Goal: Task Accomplishment & Management: Complete application form

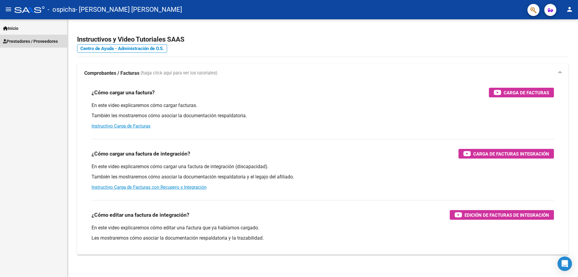
click at [29, 35] on link "Prestadores / Proveedores" at bounding box center [33, 41] width 67 height 13
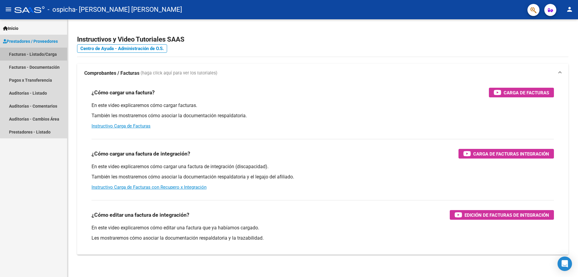
click at [42, 56] on link "Facturas - Listado/Carga" at bounding box center [33, 54] width 67 height 13
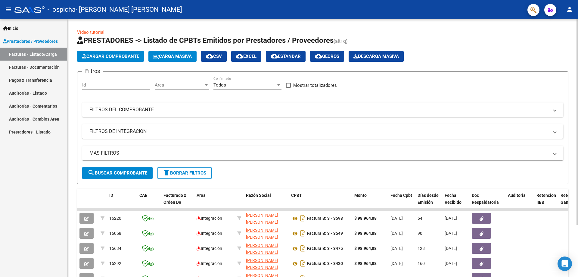
click at [115, 58] on span "Cargar Comprobante" at bounding box center [110, 56] width 57 height 5
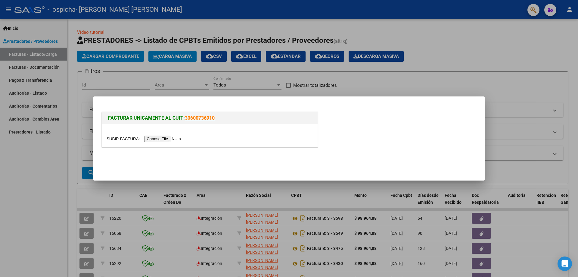
click at [170, 137] on input "file" at bounding box center [145, 139] width 76 height 6
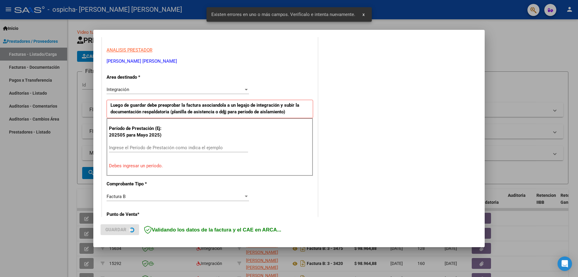
scroll to position [108, 0]
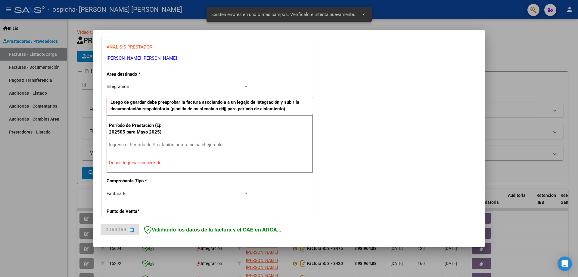
click at [183, 143] on input "Ingrese el Período de Prestación como indica el ejemplo" at bounding box center [178, 144] width 139 height 5
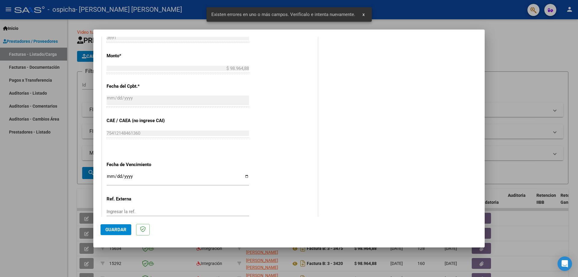
scroll to position [309, 0]
type input "202509"
click at [243, 177] on input "Ingresar la fecha" at bounding box center [178, 178] width 143 height 10
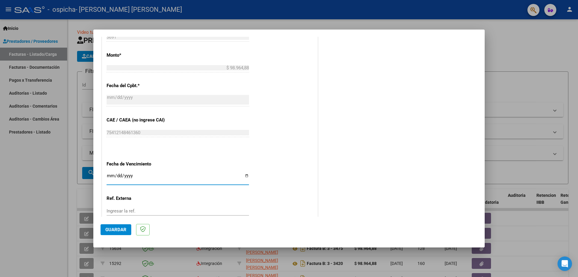
type input "[DATE]"
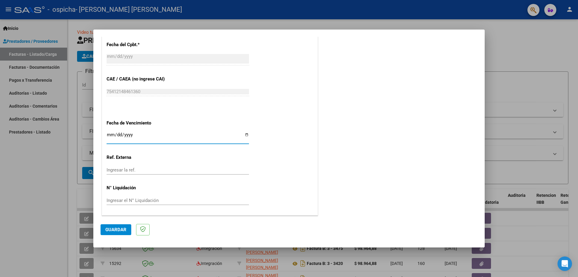
click at [121, 230] on span "Guardar" at bounding box center [115, 229] width 21 height 5
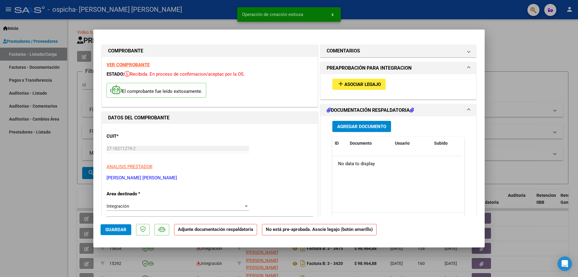
click at [351, 87] on span "Asociar Legajo" at bounding box center [363, 84] width 36 height 5
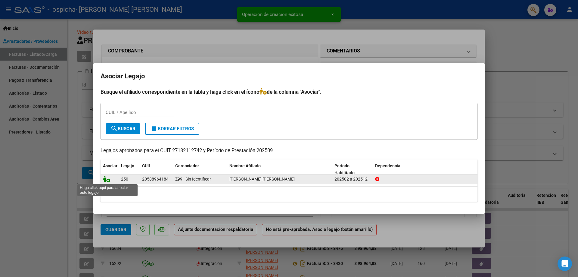
click at [107, 180] on icon at bounding box center [106, 179] width 7 height 7
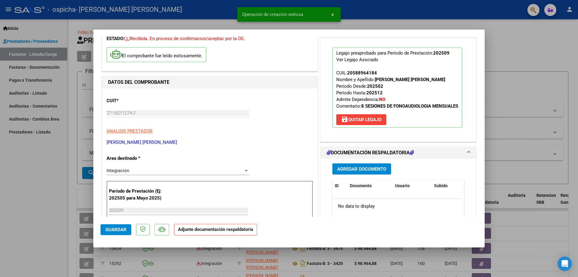
scroll to position [50, 0]
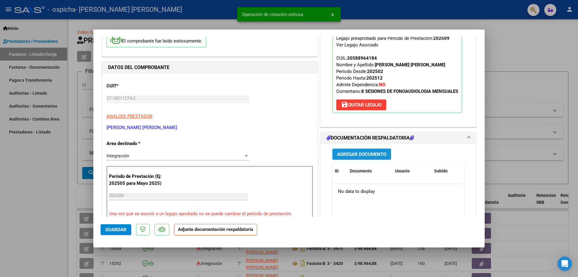
click at [356, 157] on span "Agregar Documento" at bounding box center [361, 154] width 49 height 5
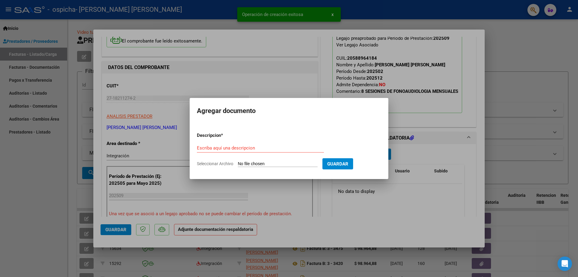
click at [222, 152] on div "Escriba aquí una descripcion" at bounding box center [260, 147] width 127 height 9
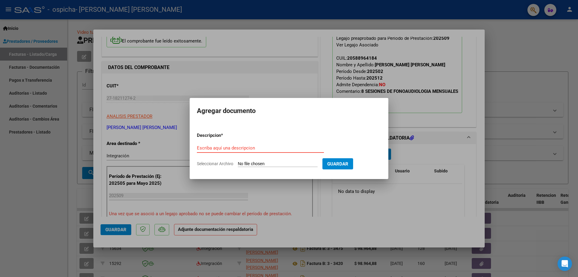
click at [221, 148] on input "Escriba aquí una descripcion" at bounding box center [260, 147] width 127 height 5
type input "PLANILLA DE ASISTENCIA"
click at [282, 161] on input "Seleccionar Archivo" at bounding box center [278, 164] width 80 height 6
type input "C:\fakepath\PLANILLA SEPTIEMBRE [PERSON_NAME].pdf"
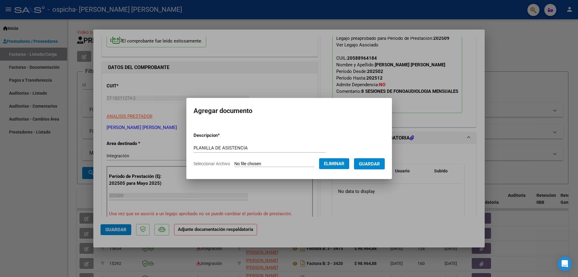
click at [369, 167] on button "Guardar" at bounding box center [369, 163] width 31 height 11
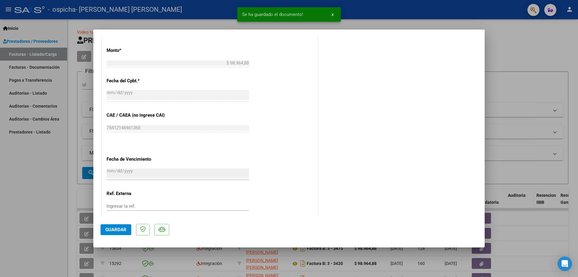
scroll to position [359, 0]
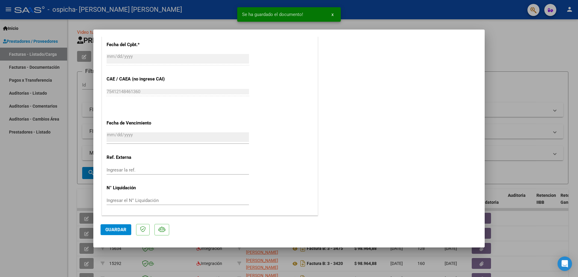
click at [119, 230] on span "Guardar" at bounding box center [115, 229] width 21 height 5
click at [516, 63] on div at bounding box center [289, 138] width 578 height 277
type input "$ 0,00"
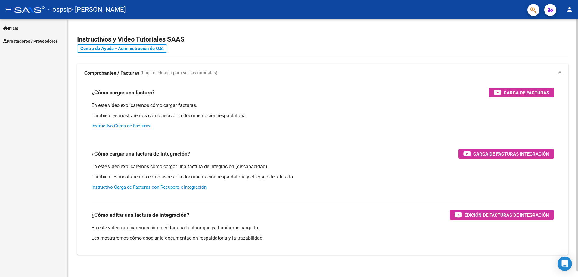
drag, startPoint x: 0, startPoint y: 0, endPoint x: 303, endPoint y: 97, distance: 318.4
click at [318, 104] on p "En este video explicaremos cómo cargar facturas." at bounding box center [323, 105] width 463 height 7
click at [34, 42] on span "Prestadores / Proveedores" at bounding box center [30, 41] width 55 height 7
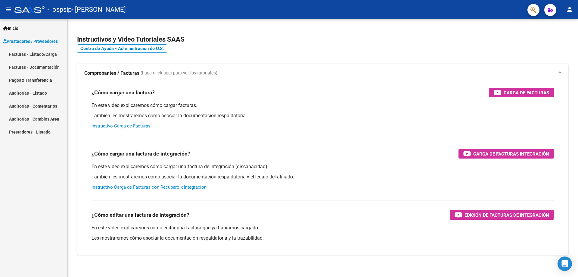
click at [40, 55] on link "Facturas - Listado/Carga" at bounding box center [33, 54] width 67 height 13
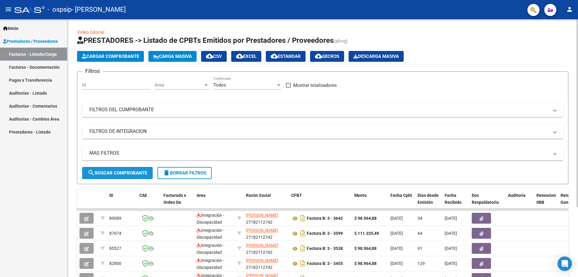
click at [132, 170] on button "search Buscar Comprobante" at bounding box center [117, 173] width 71 height 12
click at [111, 55] on span "Cargar Comprobante" at bounding box center [110, 56] width 57 height 5
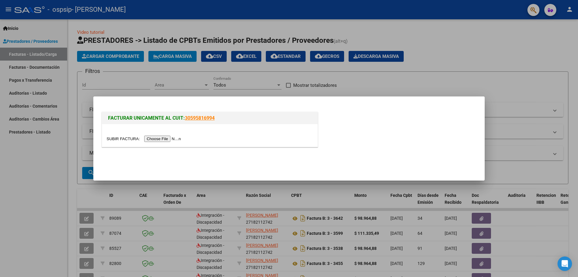
click at [163, 139] on input "file" at bounding box center [145, 139] width 76 height 6
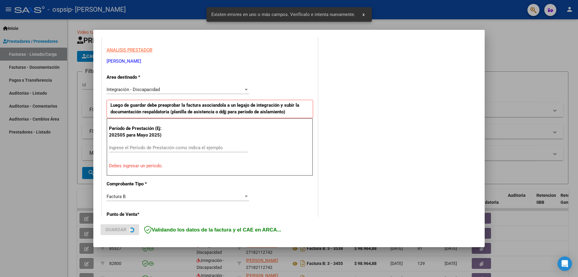
scroll to position [108, 0]
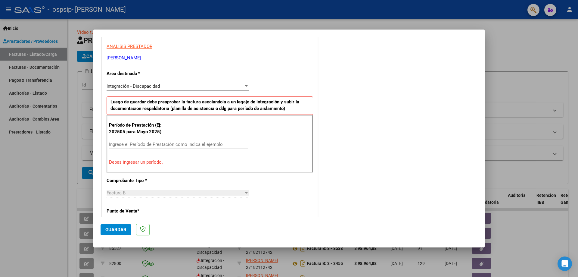
click at [166, 146] on input "Ingrese el Período de Prestación como indica el ejemplo" at bounding box center [178, 144] width 139 height 5
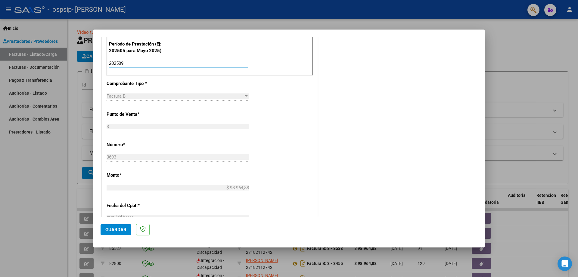
scroll to position [350, 0]
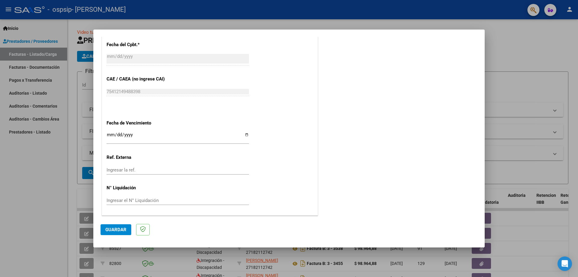
type input "202509"
click at [246, 135] on input "Ingresar la fecha" at bounding box center [178, 137] width 143 height 10
type input "[DATE]"
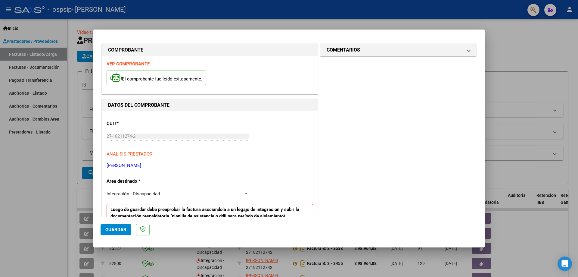
scroll to position [0, 0]
click at [126, 229] on button "Guardar" at bounding box center [116, 229] width 31 height 11
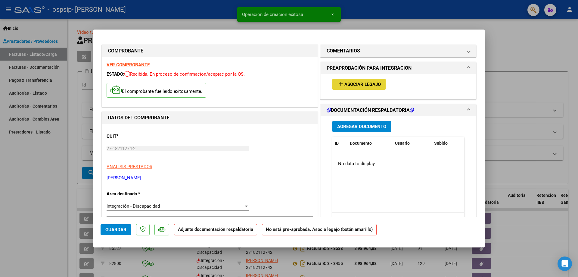
click at [353, 85] on span "Asociar Legajo" at bounding box center [363, 84] width 36 height 5
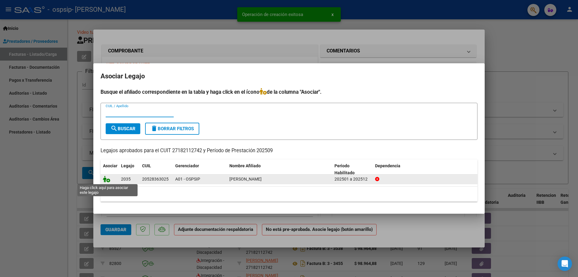
click at [107, 180] on icon at bounding box center [106, 179] width 7 height 7
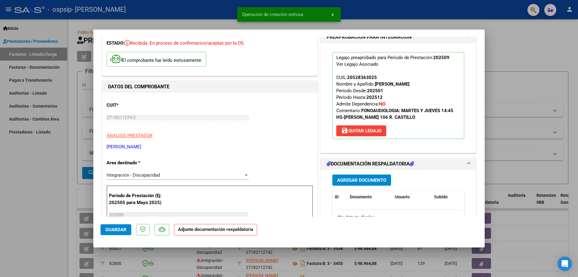
scroll to position [50, 0]
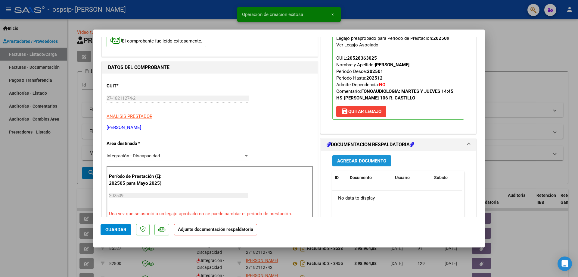
click at [358, 157] on button "Agregar Documento" at bounding box center [362, 160] width 59 height 11
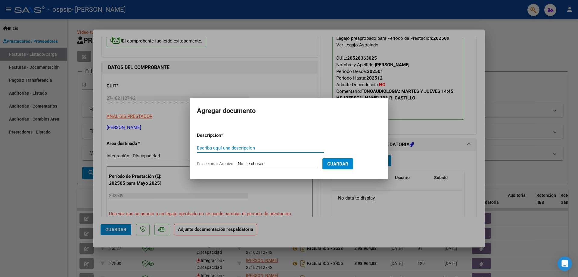
click at [248, 146] on input "Escriba aquí una descripcion" at bounding box center [260, 147] width 127 height 5
type input "PLANILLA DE ASISTENCIA"
click at [254, 167] on input "Seleccionar Archivo" at bounding box center [278, 164] width 80 height 6
type input "C:\fakepath\PLANILLA SEPTIEMBRE BAUTISTA SANCHEZ.pdf"
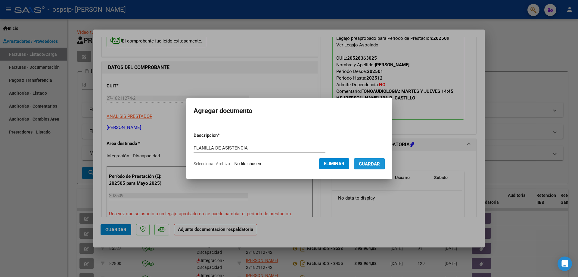
click at [369, 163] on span "Guardar" at bounding box center [369, 163] width 21 height 5
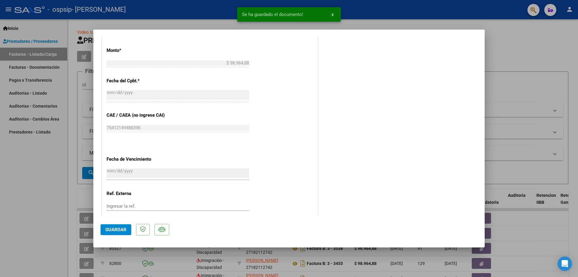
scroll to position [352, 0]
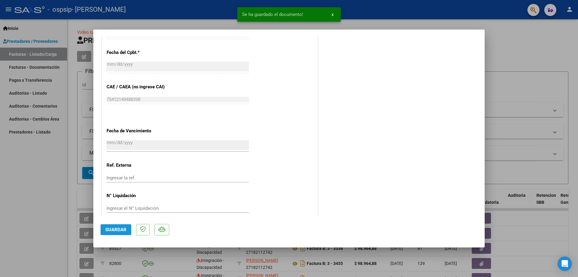
click at [124, 230] on span "Guardar" at bounding box center [115, 229] width 21 height 5
